Goal: Task Accomplishment & Management: Manage account settings

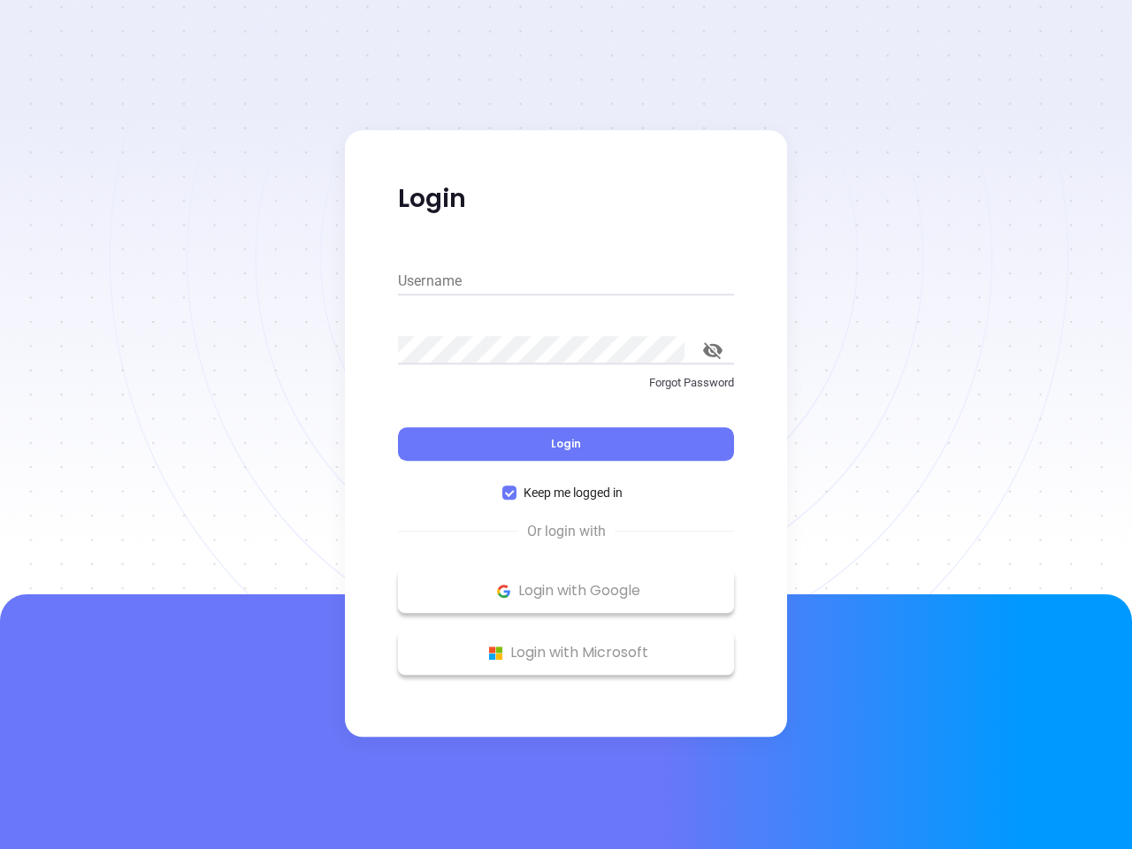
click at [566, 424] on div "Login" at bounding box center [566, 433] width 336 height 55
click at [566, 281] on input "Username" at bounding box center [566, 281] width 336 height 28
click at [713, 350] on icon "toggle password visibility" at bounding box center [712, 350] width 19 height 17
click at [566, 444] on span "Login" at bounding box center [566, 443] width 30 height 15
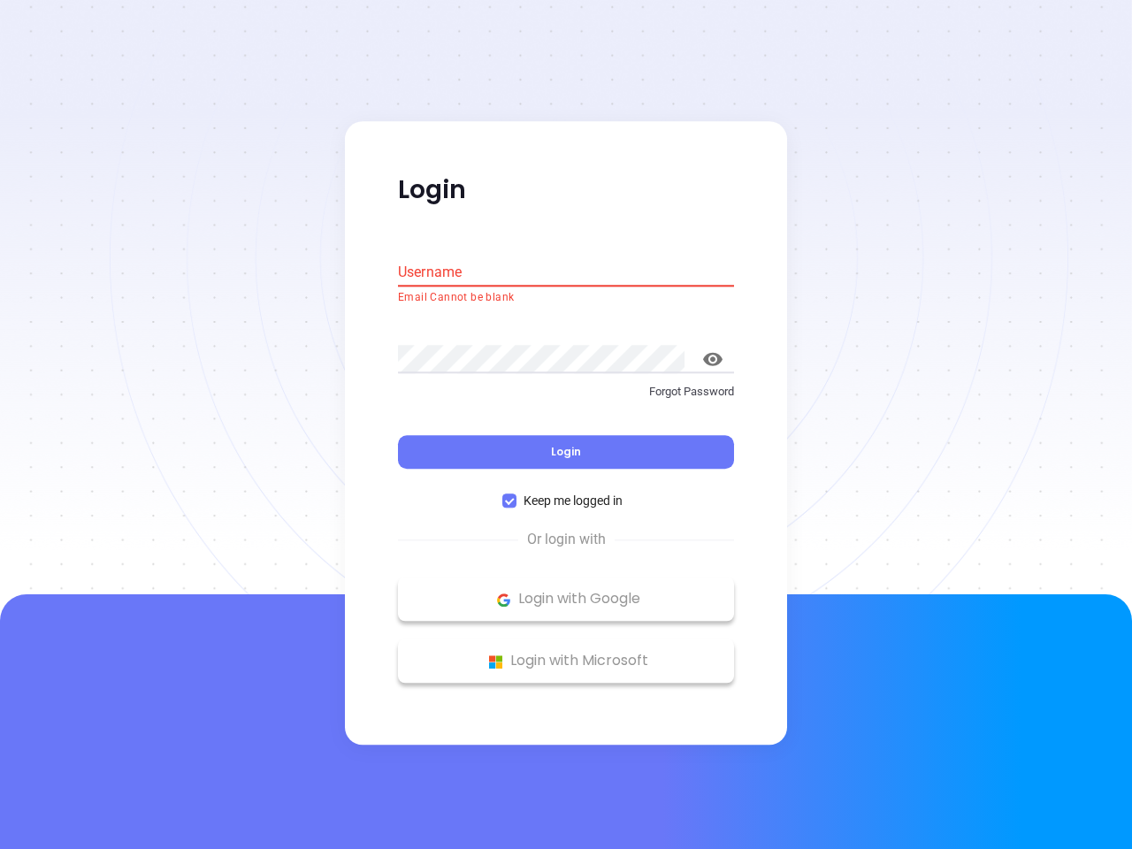
click at [566, 493] on span "Keep me logged in" at bounding box center [572, 501] width 113 height 19
click at [516, 494] on input "Keep me logged in" at bounding box center [509, 501] width 14 height 14
checkbox input "false"
click at [566, 591] on p "Login with Google" at bounding box center [566, 599] width 318 height 27
click at [566, 653] on p "Login with Microsoft" at bounding box center [566, 661] width 318 height 27
